Goal: Information Seeking & Learning: Learn about a topic

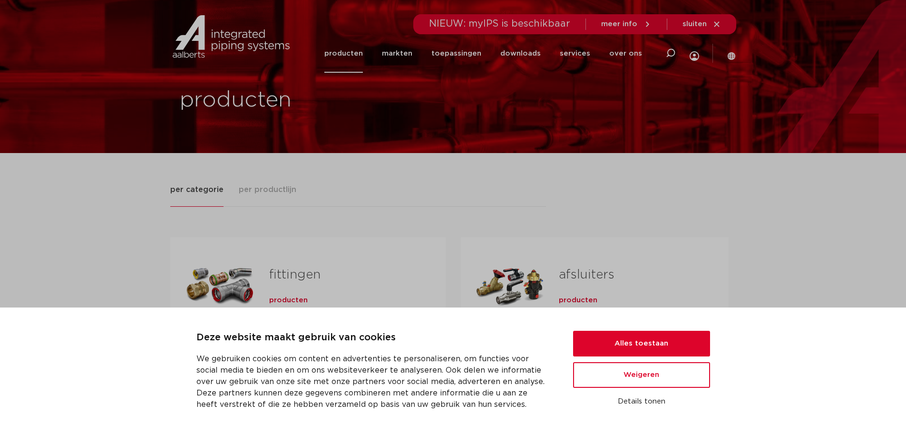
click at [275, 188] on span "per productlijn" at bounding box center [268, 189] width 58 height 11
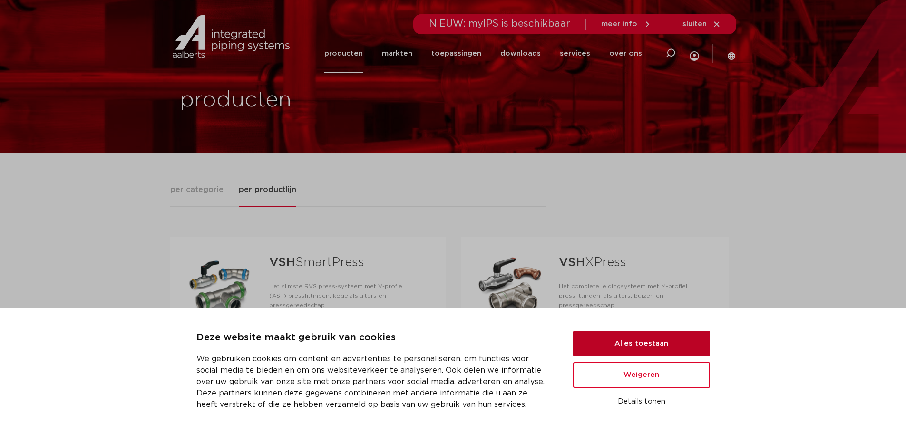
click at [639, 348] on button "Alles toestaan" at bounding box center [641, 344] width 137 height 26
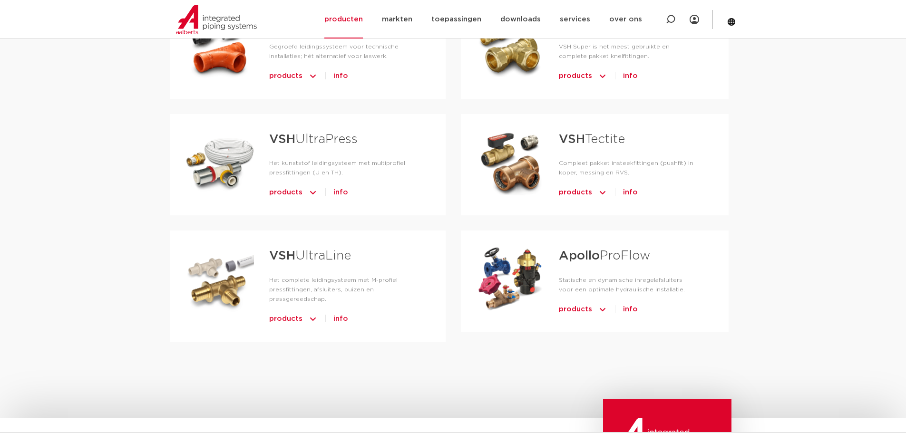
scroll to position [475, 0]
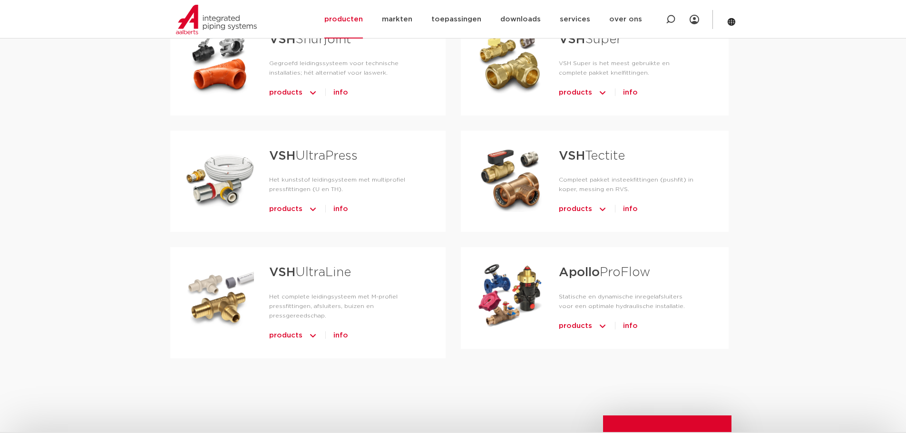
click at [214, 165] on div "Tabs. Open items met enter of spatie, sluit af met escape en navigeer met de pi…" at bounding box center [219, 179] width 68 height 67
drag, startPoint x: 233, startPoint y: 164, endPoint x: 278, endPoint y: 134, distance: 54.7
click at [278, 150] on strong "VSH" at bounding box center [282, 156] width 26 height 12
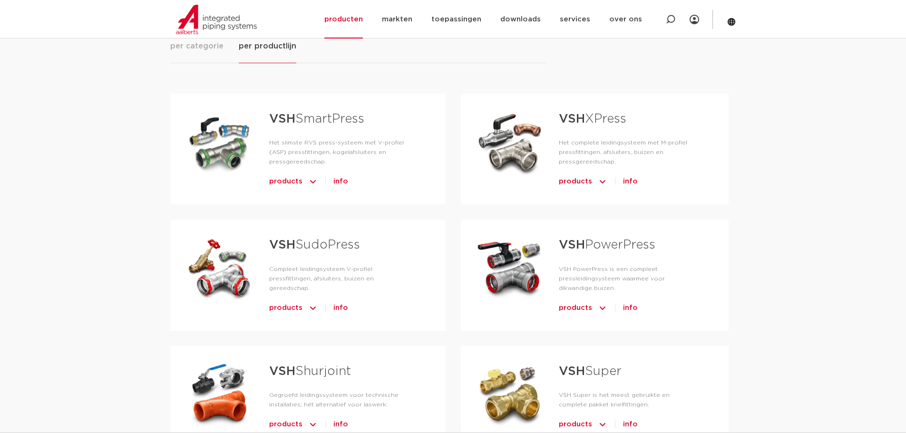
scroll to position [143, 0]
click at [569, 115] on strong "VSH" at bounding box center [572, 120] width 26 height 12
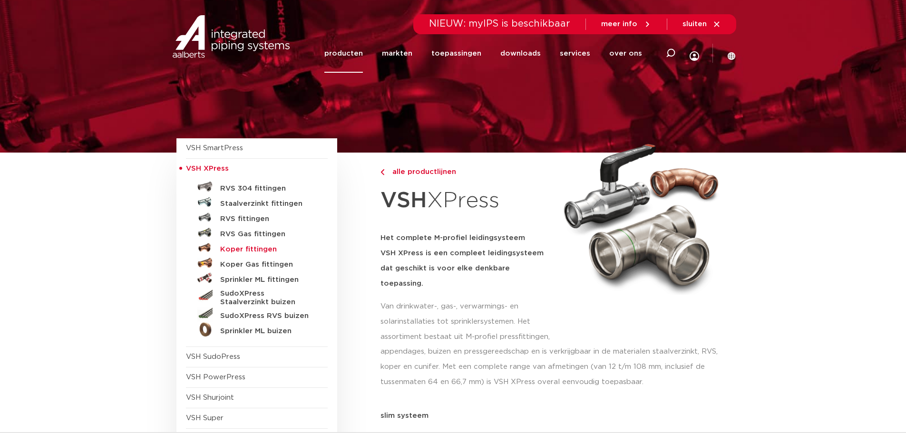
click at [245, 246] on h5 "Koper fittingen" at bounding box center [267, 249] width 94 height 9
